Goal: Information Seeking & Learning: Learn about a topic

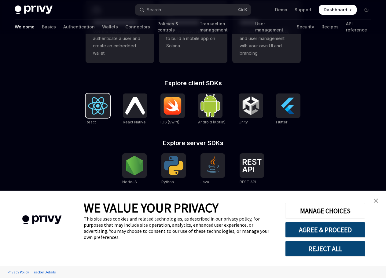
type textarea "*"
click at [136, 166] on img at bounding box center [135, 166] width 20 height 20
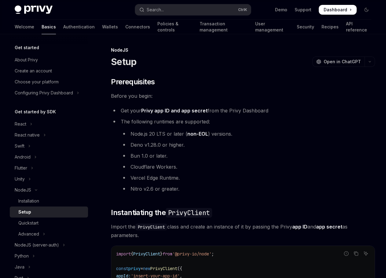
scroll to position [183, 0]
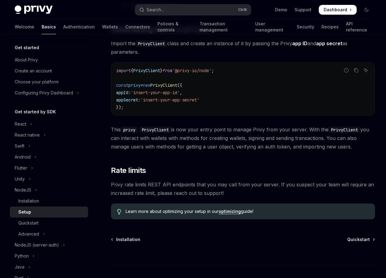
type textarea "*"
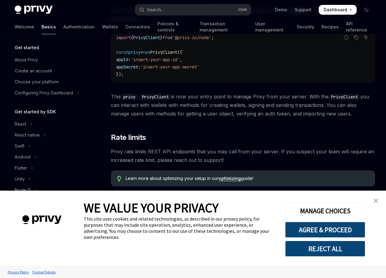
scroll to position [223, 0]
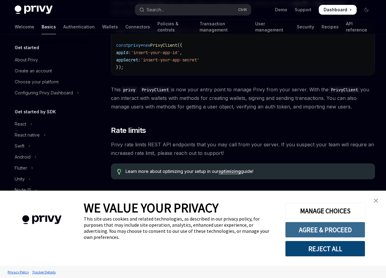
click at [318, 228] on button "AGREE & PROCEED" at bounding box center [325, 230] width 80 height 16
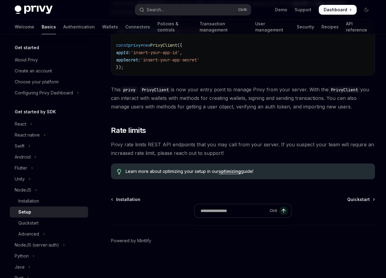
click at [359, 199] on span "Quickstart" at bounding box center [358, 199] width 23 height 6
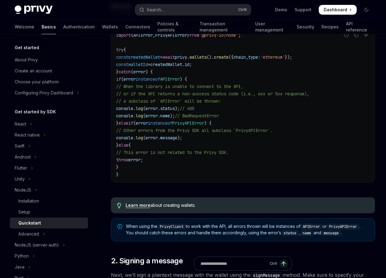
scroll to position [193, 0]
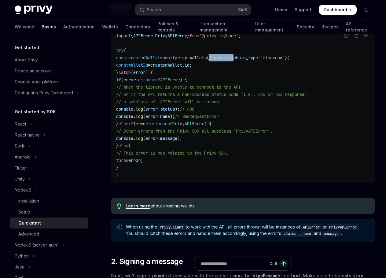
drag, startPoint x: 230, startPoint y: 57, endPoint x: 256, endPoint y: 60, distance: 25.7
click at [255, 60] on span "const createdWallet = await privy . wallets (). create ({ chain_type: 'ethereum…" at bounding box center [204, 57] width 176 height 5
drag, startPoint x: 272, startPoint y: 59, endPoint x: 302, endPoint y: 59, distance: 29.3
click at [292, 59] on span "const createdWallet = await privy . wallets (). create ({ chain_type: 'ethereum…" at bounding box center [204, 57] width 176 height 5
click at [285, 59] on span "'ethereum'" at bounding box center [272, 57] width 24 height 5
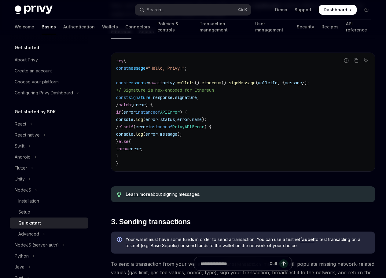
scroll to position [467, 0]
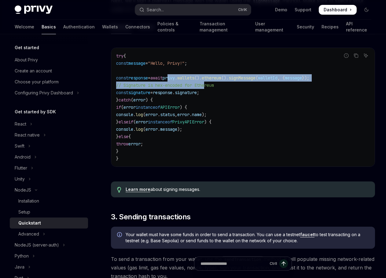
drag, startPoint x: 183, startPoint y: 85, endPoint x: 209, endPoint y: 88, distance: 25.2
click at [209, 88] on code "try { const message = "Hello, Privy!" ; const response = await privy . wallets …" at bounding box center [242, 107] width 253 height 110
drag, startPoint x: 220, startPoint y: 85, endPoint x: 229, endPoint y: 86, distance: 9.2
click at [202, 81] on span "()." at bounding box center [197, 77] width 7 height 5
click at [221, 81] on span "ethereum" at bounding box center [212, 77] width 20 height 5
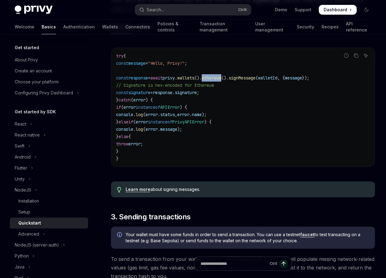
click at [221, 81] on span "ethereum" at bounding box center [212, 77] width 20 height 5
click at [255, 81] on span "signMessage" at bounding box center [241, 77] width 27 height 5
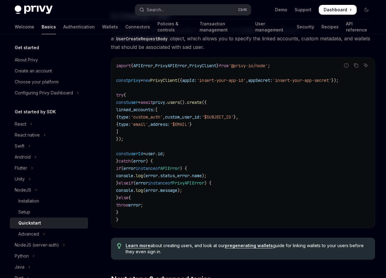
scroll to position [1048, 0]
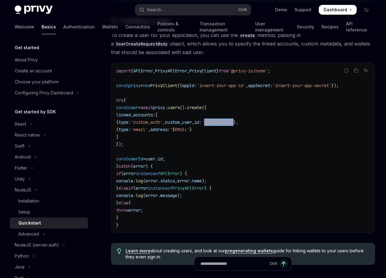
drag, startPoint x: 237, startPoint y: 129, endPoint x: 260, endPoint y: 130, distance: 23.3
click at [233, 125] on span "'$SUBJECT_ID'" at bounding box center [218, 121] width 32 height 5
drag, startPoint x: 154, startPoint y: 134, endPoint x: 183, endPoint y: 138, distance: 29.5
click at [169, 132] on span "{ type: 'email' , address: '$EMAIL' }" at bounding box center [154, 129] width 76 height 5
drag, startPoint x: 208, startPoint y: 136, endPoint x: 219, endPoint y: 136, distance: 11.0
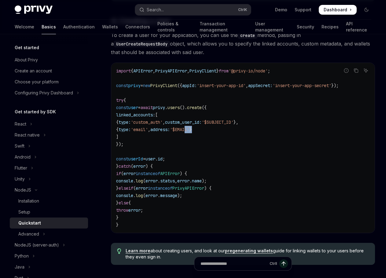
click at [219, 136] on code "import { APIError , PrivyAPIError , PrivyClient } from '@privy-io/node' ; const…" at bounding box center [242, 147] width 253 height 161
click at [189, 132] on span "'$EMAIL'" at bounding box center [180, 129] width 20 height 5
drag, startPoint x: 122, startPoint y: 165, endPoint x: 183, endPoint y: 168, distance: 62.1
click at [165, 162] on span "const userId = user . id ;" at bounding box center [140, 158] width 49 height 5
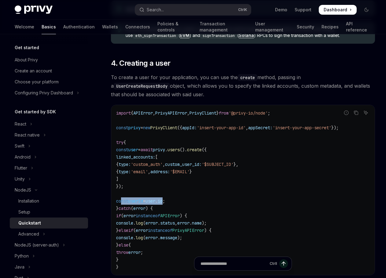
scroll to position [986, 0]
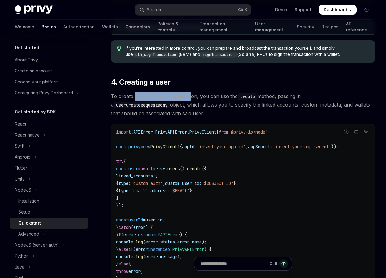
drag, startPoint x: 134, startPoint y: 106, endPoint x: 199, endPoint y: 110, distance: 64.8
click at [193, 106] on span "To create a user for your application, you can use the create method, passing i…" at bounding box center [243, 105] width 264 height 26
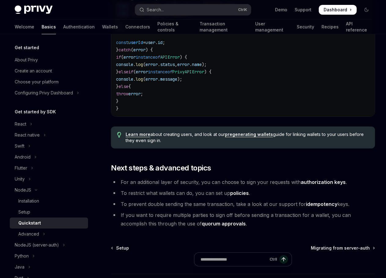
scroll to position [1221, 0]
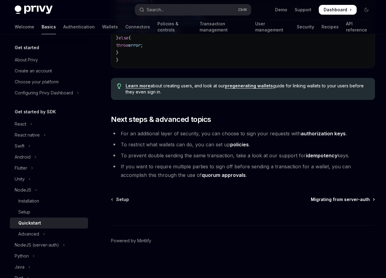
click at [351, 201] on span "Migrating from server-auth" at bounding box center [340, 199] width 59 height 6
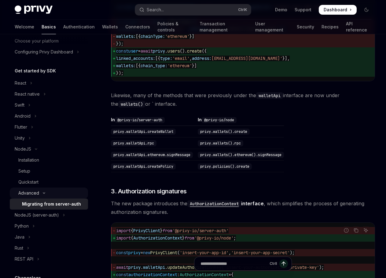
scroll to position [61, 0]
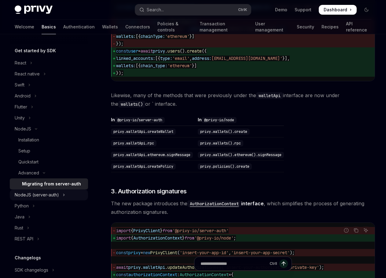
click at [38, 193] on div "NodeJS (server-auth)" at bounding box center [37, 194] width 44 height 7
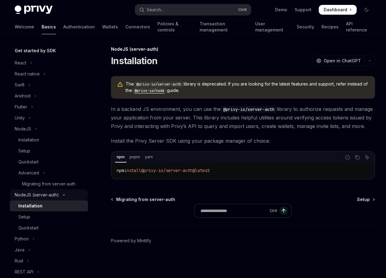
scroll to position [1, 0]
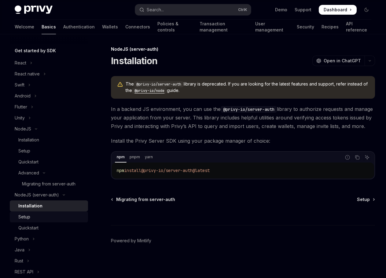
click at [34, 216] on div "Setup" at bounding box center [51, 216] width 66 height 7
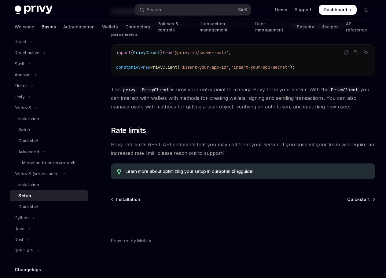
scroll to position [122, 0]
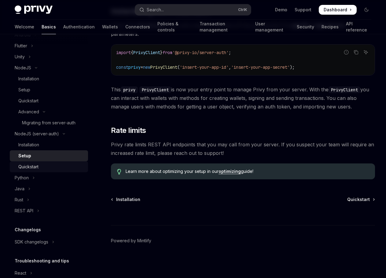
click at [39, 165] on div "Quickstart" at bounding box center [51, 166] width 66 height 7
type textarea "*"
